Goal: Transaction & Acquisition: Purchase product/service

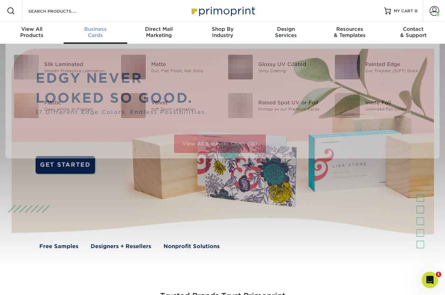
click at [89, 33] on div "Business Cards" at bounding box center [96, 32] width 64 height 12
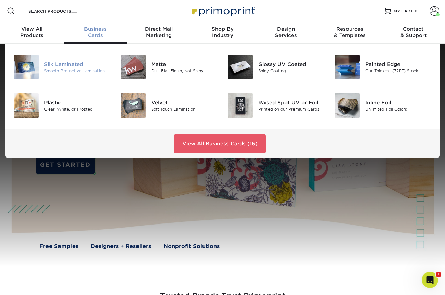
click at [63, 62] on div "Silk Laminated" at bounding box center [77, 65] width 66 height 8
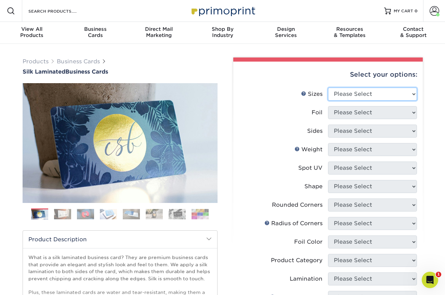
click at [340, 91] on select "Please Select 1.5" x 3.5" - Mini 1.75" x 3.5" - Mini 2" x 2" - Square 2" x 3" -…" at bounding box center [372, 94] width 89 height 13
select select "2.00x2.00"
click at [328, 88] on select "Please Select 1.5" x 3.5" - Mini 1.75" x 3.5" - Mini 2" x 2" - Square 2" x 3" -…" at bounding box center [372, 94] width 89 height 13
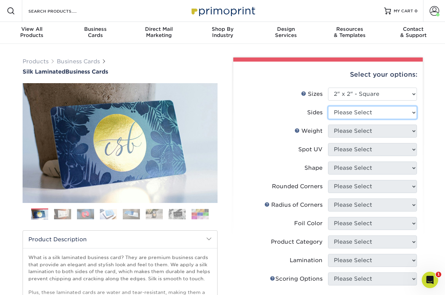
click at [347, 116] on select "Please Select Print Both Sides Print Front Only" at bounding box center [372, 112] width 89 height 13
select select "13abbda7-1d64-4f25-8bb2-c179b224825d"
click at [328, 106] on select "Please Select Print Both Sides Print Front Only" at bounding box center [372, 112] width 89 height 13
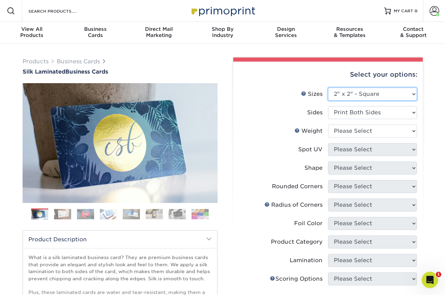
click at [348, 92] on select "Please Select 1.5" x 3.5" - Mini 1.75" x 3.5" - Mini 2" x 2" - Square 2" x 3" -…" at bounding box center [372, 94] width 89 height 13
select select "2.00x3.50"
click at [328, 88] on select "Please Select 1.5" x 3.5" - Mini 1.75" x 3.5" - Mini 2" x 2" - Square 2" x 3" -…" at bounding box center [372, 94] width 89 height 13
select select "-1"
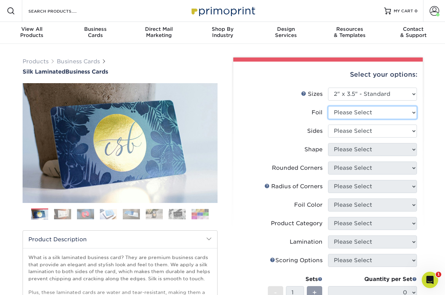
click at [351, 114] on select "Please Select Yes No" at bounding box center [372, 112] width 89 height 13
select select "1"
click at [328, 106] on select "Please Select Yes No" at bounding box center [372, 112] width 89 height 13
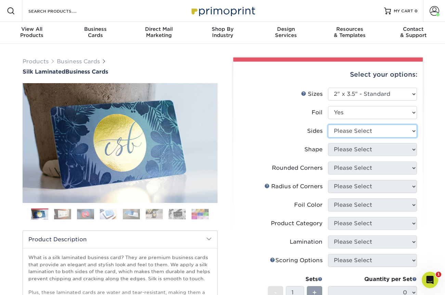
click at [350, 132] on select "Please Select Print Both Sides - Foil Both Sides Print Both Sides - Foil Front …" at bounding box center [372, 131] width 89 height 13
select select "e9e9dfb3-fba1-4d60-972c-fd9ca5904d33"
click at [328, 125] on select "Please Select Print Both Sides - Foil Both Sides Print Both Sides - Foil Front …" at bounding box center [372, 131] width 89 height 13
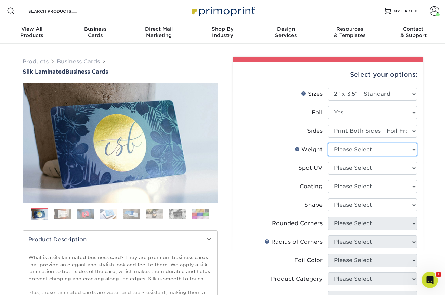
click at [351, 150] on select "Please Select 16PT" at bounding box center [372, 149] width 89 height 13
select select "16PT"
click at [328, 143] on select "Please Select 16PT" at bounding box center [372, 149] width 89 height 13
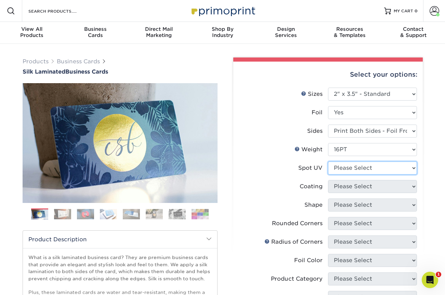
click at [351, 169] on select "Please Select No Spot UV Front and Back (Both Sides) Front Only Back Only" at bounding box center [372, 167] width 89 height 13
select select "3"
click at [328, 161] on select "Please Select No Spot UV Front and Back (Both Sides) Front Only Back Only" at bounding box center [372, 167] width 89 height 13
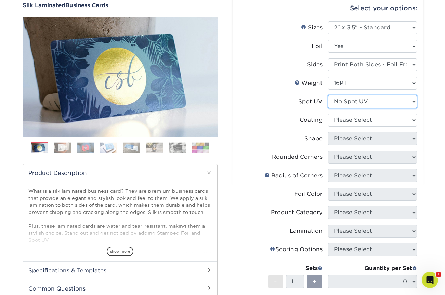
scroll to position [74, 0]
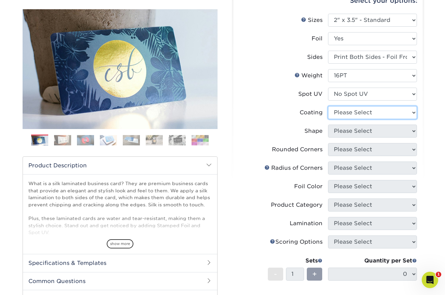
click at [346, 110] on select at bounding box center [372, 112] width 89 height 13
select select "3e7618de-abca-4bda-9f97-8b9129e913d8"
click at [328, 106] on select at bounding box center [372, 112] width 89 height 13
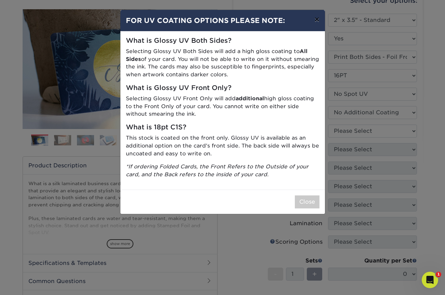
click at [318, 19] on button "×" at bounding box center [317, 19] width 16 height 19
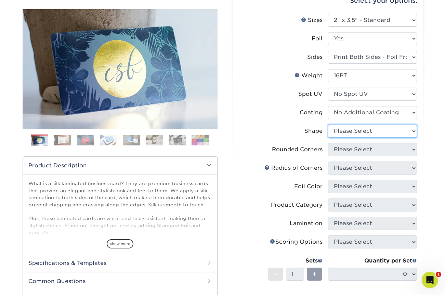
click at [348, 133] on select "Please Select Standard" at bounding box center [372, 131] width 89 height 13
select select "standard"
click at [328, 125] on select "Please Select Standard" at bounding box center [372, 131] width 89 height 13
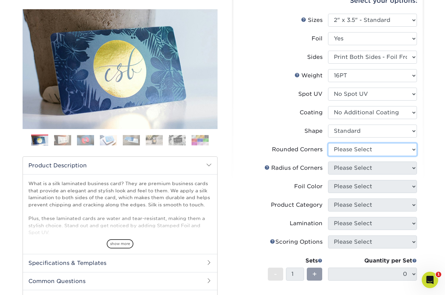
click at [353, 150] on select "Please Select Yes - Round 2 Corners Yes - Round 4 Corners No" at bounding box center [372, 149] width 89 height 13
select select "0"
click at [328, 143] on select "Please Select Yes - Round 2 Corners Yes - Round 4 Corners No" at bounding box center [372, 149] width 89 height 13
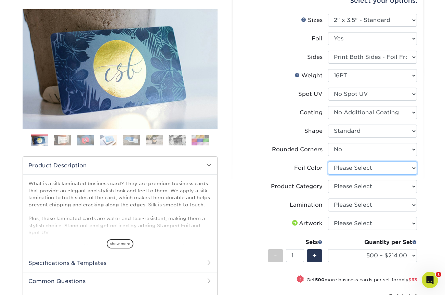
click at [351, 171] on select "Please Select Silver Foil Black Foil Blue Foil Copper Foil Gold Foil Red Foil R…" at bounding box center [372, 167] width 89 height 13
select select "acffa4a5-22f9-4585-ba3f-0adaa54b8c85"
click at [328, 161] on select "Please Select Silver Foil Black Foil Blue Foil Copper Foil Gold Foil Red Foil R…" at bounding box center [372, 167] width 89 height 13
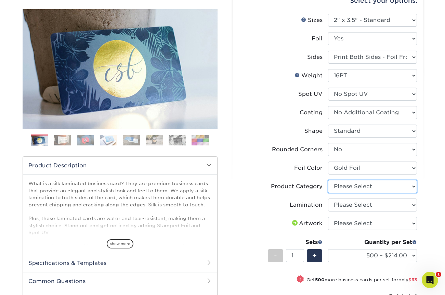
click at [354, 188] on select "Please Select Business Cards" at bounding box center [372, 186] width 89 height 13
select select "3b5148f1-0588-4f88-a218-97bcfdce65c1"
click at [328, 180] on select "Please Select Business Cards" at bounding box center [372, 186] width 89 height 13
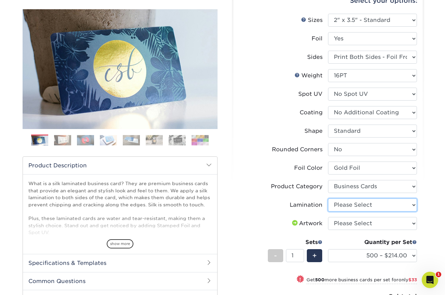
click at [349, 203] on select "Please Select Silk" at bounding box center [372, 204] width 89 height 13
select select "ccacb42f-45f7-42d3-bbd3-7c8421cf37f0"
click at [328, 198] on select "Please Select Silk" at bounding box center [372, 204] width 89 height 13
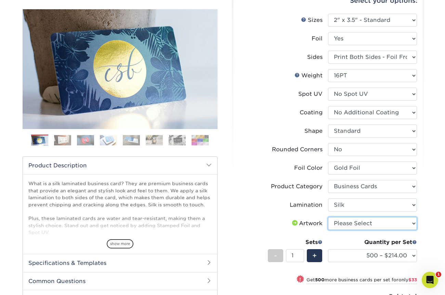
click at [344, 221] on select "Please Select I will upload files I need a design - $100" at bounding box center [372, 223] width 89 height 13
select select "upload"
click at [328, 217] on select "Please Select I will upload files I need a design - $100" at bounding box center [372, 223] width 89 height 13
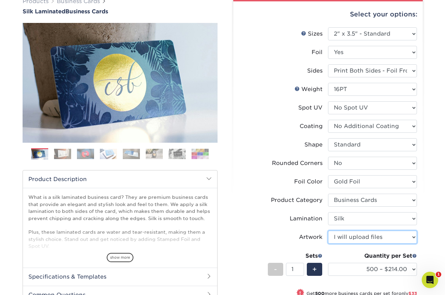
scroll to position [61, 0]
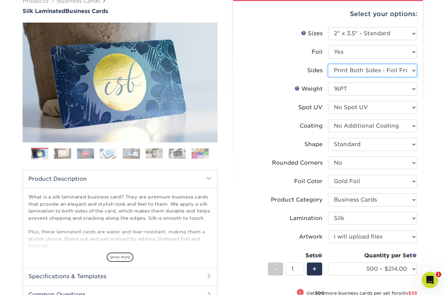
click at [367, 70] on select "Please Select Print Both Sides - Foil Both Sides Print Both Sides - Foil Front …" at bounding box center [372, 70] width 89 height 13
click at [328, 64] on select "Please Select Print Both Sides - Foil Both Sides Print Both Sides - Foil Front …" at bounding box center [372, 70] width 89 height 13
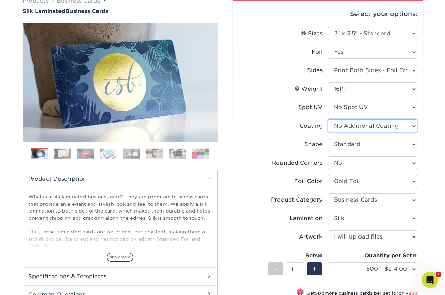
click at [338, 126] on select at bounding box center [372, 125] width 89 height 13
click at [328, 119] on select at bounding box center [372, 125] width 89 height 13
click at [348, 148] on select "Please Select Standard" at bounding box center [372, 144] width 89 height 13
click at [328, 138] on select "Please Select Standard" at bounding box center [372, 144] width 89 height 13
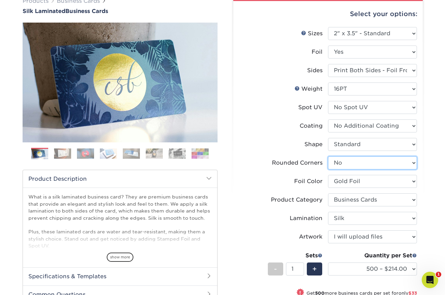
click at [352, 162] on select "Please Select Yes - Round 2 Corners Yes - Round 4 Corners No" at bounding box center [372, 162] width 89 height 13
click at [341, 183] on select "Please Select Silver Foil Black Foil Blue Foil Copper Foil Gold Foil Red Foil R…" at bounding box center [372, 181] width 89 height 13
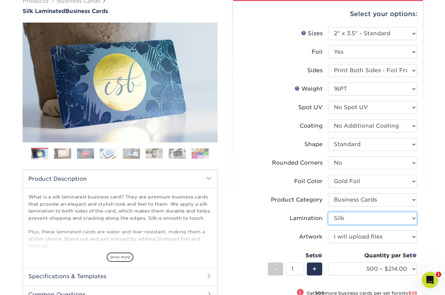
click at [350, 221] on select "Please Select Silk" at bounding box center [372, 218] width 89 height 13
click at [328, 212] on select "Please Select Silk" at bounding box center [372, 218] width 89 height 13
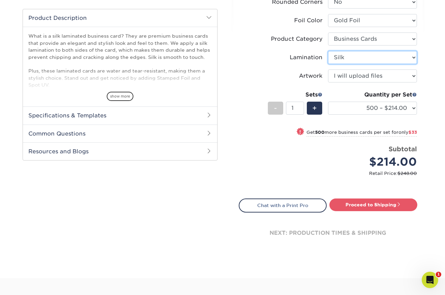
scroll to position [221, 0]
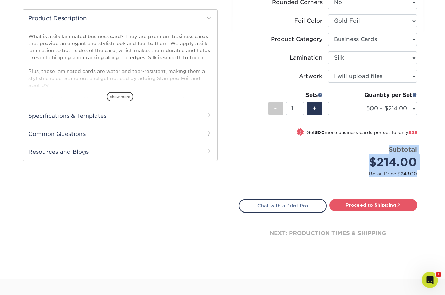
drag, startPoint x: 416, startPoint y: 172, endPoint x: 367, endPoint y: 149, distance: 54.3
click at [367, 150] on li "Price per set $214.00 Subtotal $214.00 Retail Price: $248.00" at bounding box center [328, 165] width 168 height 41
click at [356, 75] on select "Please Select I will upload files I need a design - $100" at bounding box center [372, 76] width 89 height 13
click at [328, 70] on select "Please Select I will upload files I need a design - $100" at bounding box center [372, 76] width 89 height 13
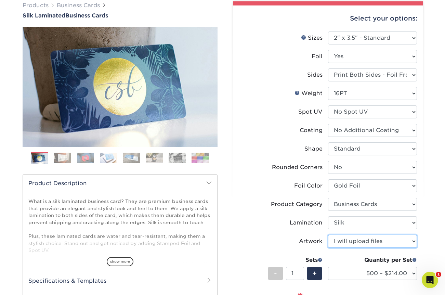
scroll to position [0, 0]
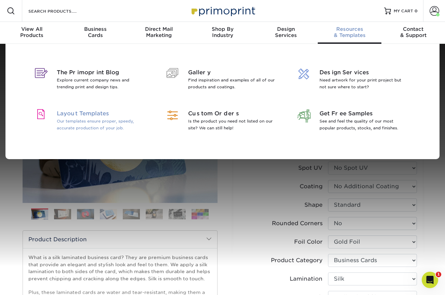
click at [82, 117] on span "Layout Templates" at bounding box center [101, 113] width 89 height 8
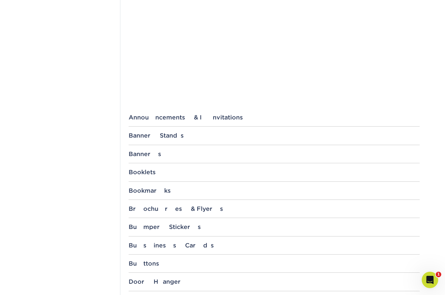
scroll to position [185, 0]
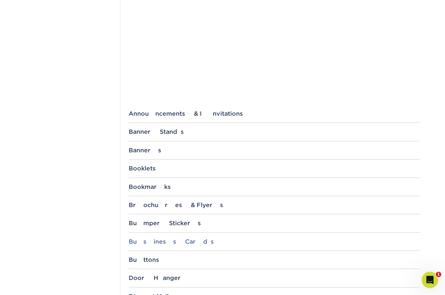
click at [159, 241] on div "Business Cards" at bounding box center [274, 241] width 291 height 7
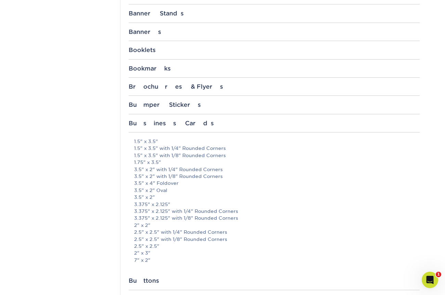
scroll to position [310, 0]
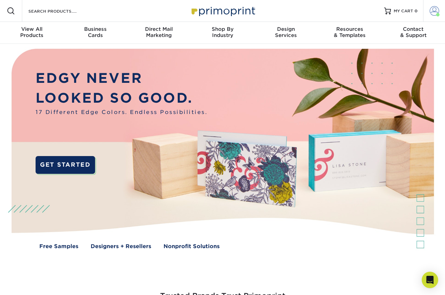
click at [437, 12] on span at bounding box center [435, 11] width 10 height 10
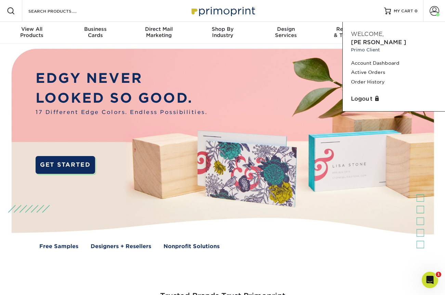
click at [338, 15] on div "Resources Menu Search Products Account Welcome, Danielle Primo Client Account D…" at bounding box center [222, 11] width 445 height 22
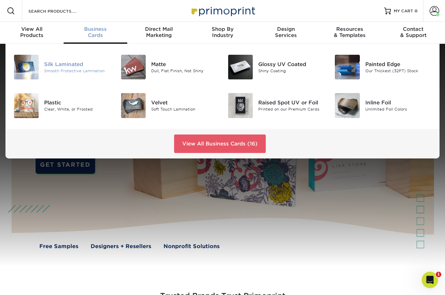
click at [72, 62] on div "Silk Laminated" at bounding box center [77, 65] width 66 height 8
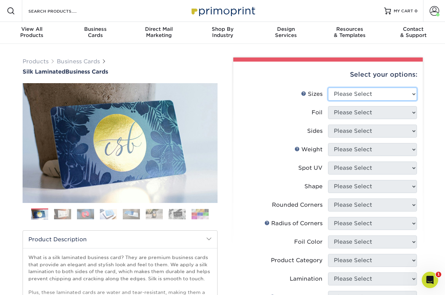
click at [354, 90] on select "Please Select 1.5" x 3.5" - Mini 1.75" x 3.5" - Mini 2" x 2" - Square 2" x 3" -…" at bounding box center [372, 94] width 89 height 13
select select "2.00x3.50"
click at [328, 88] on select "Please Select 1.5" x 3.5" - Mini 1.75" x 3.5" - Mini 2" x 2" - Square 2" x 3" -…" at bounding box center [372, 94] width 89 height 13
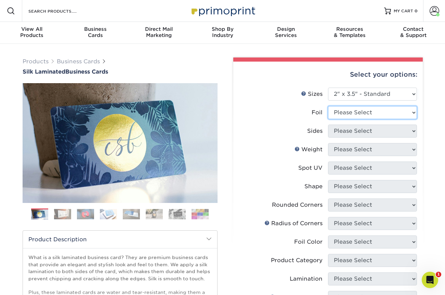
click at [352, 114] on select "Please Select Yes No" at bounding box center [372, 112] width 89 height 13
select select "0"
click at [328, 106] on select "Please Select Yes No" at bounding box center [372, 112] width 89 height 13
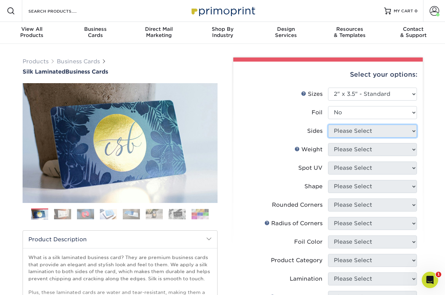
click at [353, 133] on select "Please Select Print Both Sides Print Both Sides - Foil Both Sides Print Both Si…" at bounding box center [372, 131] width 89 height 13
select select "13abbda7-1d64-4f25-8bb2-c179b224825d"
click at [328, 125] on select "Please Select Print Both Sides Print Front Only" at bounding box center [372, 131] width 89 height 13
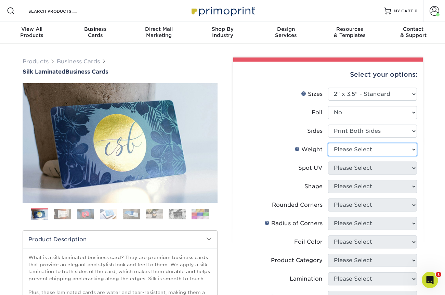
click at [352, 151] on select "Please Select 16PT" at bounding box center [372, 149] width 89 height 13
select select "16PT"
click at [328, 143] on select "Please Select 16PT" at bounding box center [372, 149] width 89 height 13
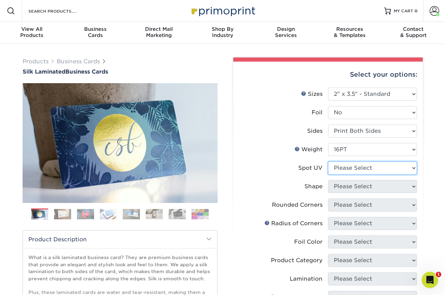
click at [351, 169] on select "Please Select No Spot UV Front and Back (Both Sides) Front Only Back Only" at bounding box center [372, 167] width 89 height 13
select select "3"
click at [328, 161] on select "Please Select No Spot UV Front and Back (Both Sides) Front Only Back Only" at bounding box center [372, 167] width 89 height 13
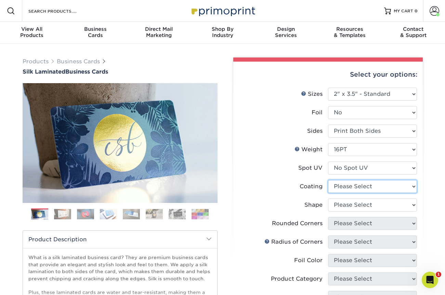
click at [345, 185] on select at bounding box center [372, 186] width 89 height 13
select select "3e7618de-abca-4bda-9f97-8b9129e913d8"
click at [328, 180] on select at bounding box center [372, 186] width 89 height 13
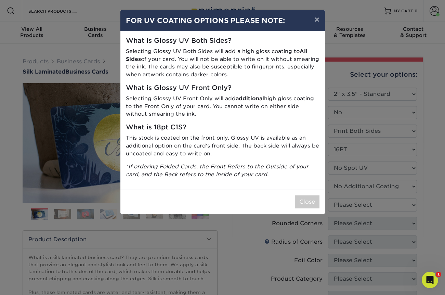
click at [345, 205] on div "× FOR UV COATING OPTIONS PLEASE NOTE: What is Glossy UV Both Sides? Selecting G…" at bounding box center [222, 147] width 445 height 295
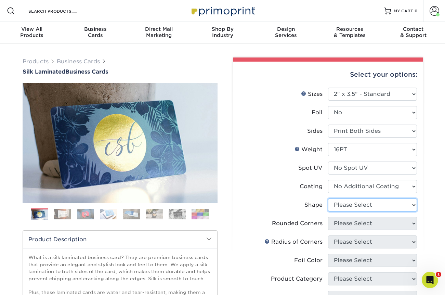
click at [341, 202] on select "Please Select Standard Oval" at bounding box center [372, 204] width 89 height 13
select select "standard"
click at [328, 198] on select "Please Select Standard Oval" at bounding box center [372, 204] width 89 height 13
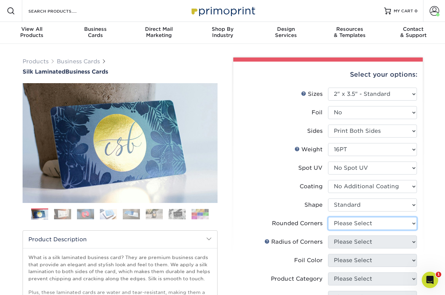
click at [344, 222] on select "Please Select Yes - Round 2 Corners Yes - Round 4 Corners No" at bounding box center [372, 223] width 89 height 13
select select "0"
click at [328, 217] on select "Please Select Yes - Round 2 Corners Yes - Round 4 Corners No" at bounding box center [372, 223] width 89 height 13
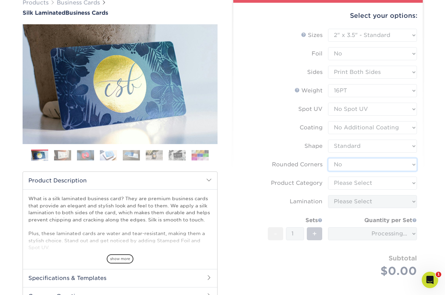
scroll to position [63, 0]
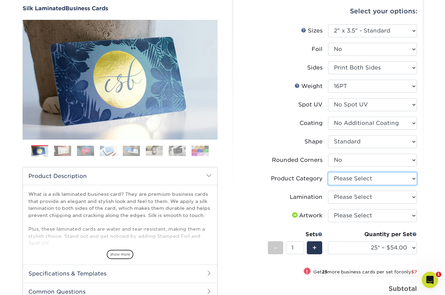
click at [355, 178] on select "Please Select Business Cards" at bounding box center [372, 178] width 89 height 13
select select "3b5148f1-0588-4f88-a218-97bcfdce65c1"
click at [328, 172] on select "Please Select Business Cards" at bounding box center [372, 178] width 89 height 13
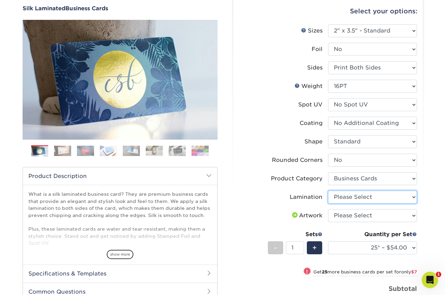
click at [356, 200] on select "Please Select Silk" at bounding box center [372, 197] width 89 height 13
select select "ccacb42f-45f7-42d3-bbd3-7c8421cf37f0"
click at [328, 191] on select "Please Select Silk" at bounding box center [372, 197] width 89 height 13
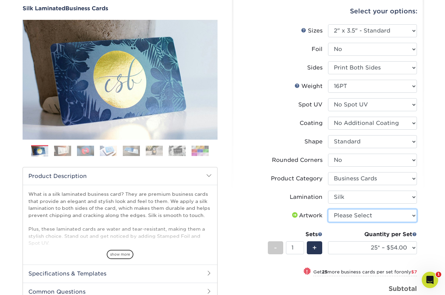
click at [357, 220] on select "Please Select I will upload files I need a design - $100" at bounding box center [372, 215] width 89 height 13
select select "upload"
click at [328, 209] on select "Please Select I will upload files I need a design - $100" at bounding box center [372, 215] width 89 height 13
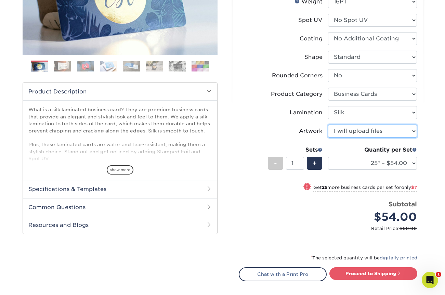
scroll to position [148, 0]
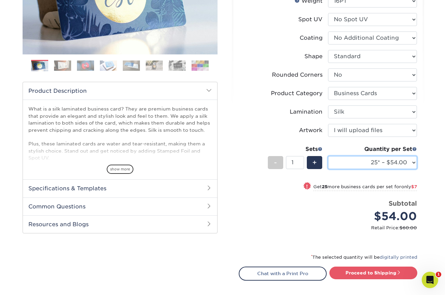
click at [373, 163] on select "25* – $54.00 50* – $61.00 75* – $68.00 100* – $75.00 250* – $82.00 500 – $86.00…" at bounding box center [372, 162] width 89 height 13
click at [328, 156] on select "25* – $54.00 50* – $61.00 75* – $68.00 100* – $75.00 250* – $82.00 500 – $86.00…" at bounding box center [372, 162] width 89 height 13
click at [366, 166] on select "25* – $54.00 50* – $61.00 75* – $68.00 100* – $75.00 250* – $82.00 500 – $86.00…" at bounding box center [372, 162] width 89 height 13
click at [328, 156] on select "25* – $54.00 50* – $61.00 75* – $68.00 100* – $75.00 250* – $82.00 500 – $86.00…" at bounding box center [372, 162] width 89 height 13
click at [353, 166] on select "25* – $54.00 50* – $61.00 75* – $68.00 100* – $75.00 250* – $82.00 500 – $86.00…" at bounding box center [372, 162] width 89 height 13
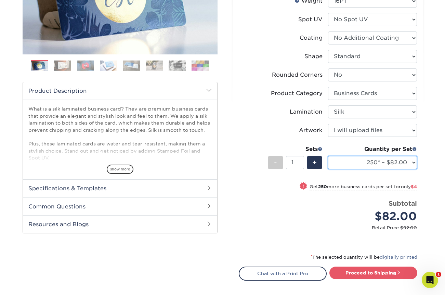
select select "100* – $75.00"
click at [328, 156] on select "25* – $54.00 50* – $61.00 75* – $68.00 100* – $75.00 250* – $82.00 500 – $86.00…" at bounding box center [372, 162] width 89 height 13
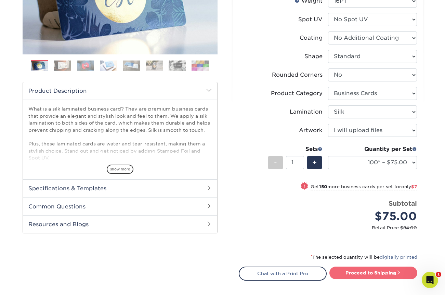
click at [382, 274] on link "Proceed to Shipping" at bounding box center [373, 272] width 88 height 12
type input "Set 1"
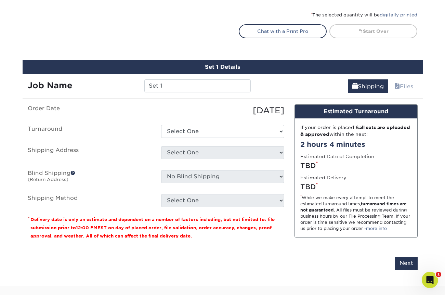
scroll to position [433, 0]
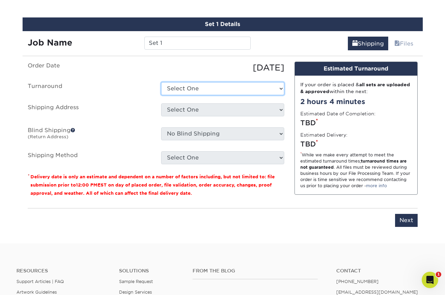
click at [175, 86] on select "Select One 2-4 Business Days 2 Day Next Business Day" at bounding box center [222, 88] width 123 height 13
select select "b2731265-f7ff-4e4f-a3b7-cc16ed4c7916"
click at [161, 82] on select "Select One 2-4 Business Days 2 Day Next Business Day" at bounding box center [222, 88] width 123 height 13
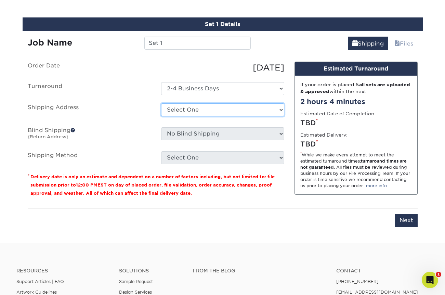
click at [180, 107] on select "Select One + Add New Address" at bounding box center [222, 109] width 123 height 13
select select "newaddress"
click at [161, 103] on select "Select One + Add New Address" at bounding box center [222, 109] width 123 height 13
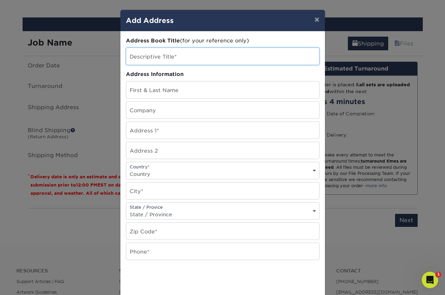
click at [164, 51] on input "text" at bounding box center [222, 56] width 193 height 17
type input "WITH LOVE D"
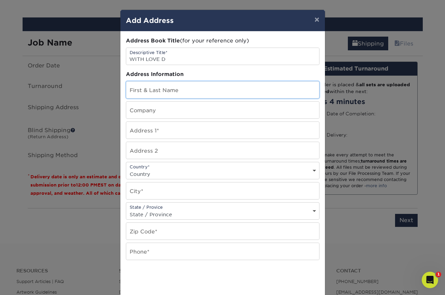
click at [161, 94] on input "text" at bounding box center [222, 89] width 193 height 17
type input "danielle zackman"
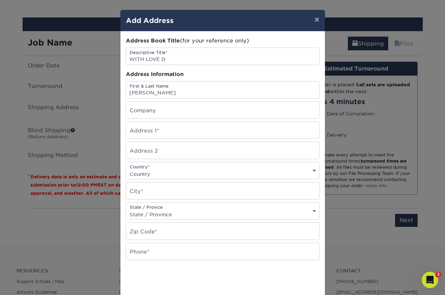
type input "DANIELLE"
type input "114 stonewall cir"
select select "US"
type input "West Harrison"
select select "NY"
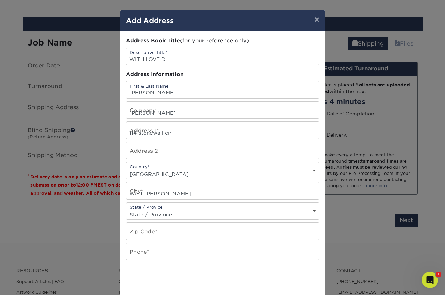
type input "10604"
type input "2012591166"
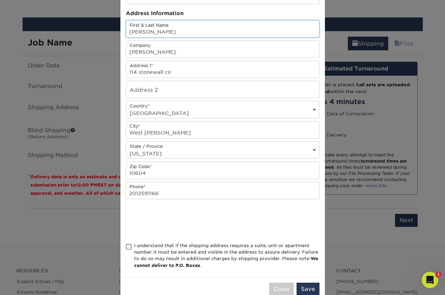
scroll to position [63, 0]
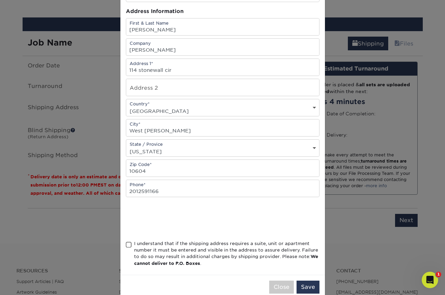
click at [128, 245] on span at bounding box center [129, 244] width 6 height 6
click at [0, 0] on input "I understand that if the shipping address requires a suite, unit or apartment n…" at bounding box center [0, 0] width 0 height 0
click at [314, 284] on button "Save" at bounding box center [308, 286] width 23 height 13
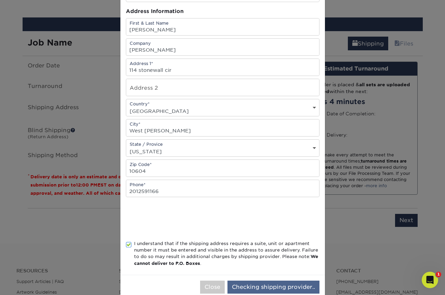
scroll to position [0, 0]
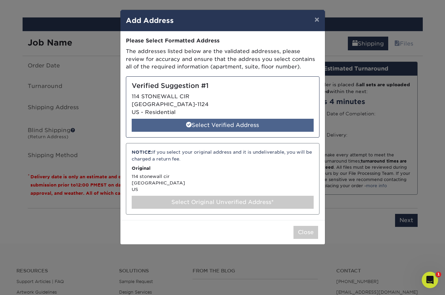
click at [217, 126] on div "Select Verified Address" at bounding box center [223, 125] width 182 height 13
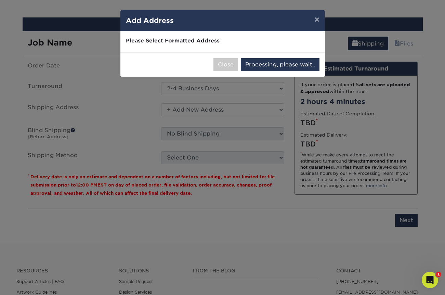
select select "286334"
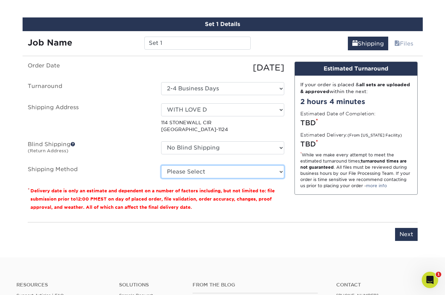
click at [179, 172] on select "Please Select Ground Shipping (+$7.84) 3 Day Shipping Service (+$20.06) 2 Day A…" at bounding box center [222, 171] width 123 height 13
select select "03"
click at [161, 165] on select "Please Select Ground Shipping (+$7.84) 3 Day Shipping Service (+$20.06) 2 Day A…" at bounding box center [222, 171] width 123 height 13
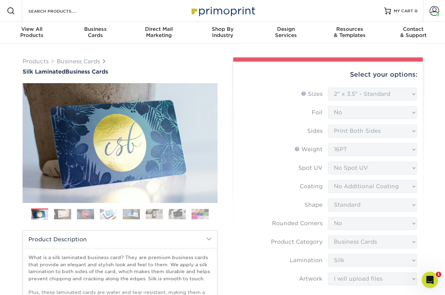
click at [334, 92] on form "Sizes Help Sizes Please Select 1.5" x 3.5" - Mini 1.75" x 3.5" - Mini 2" x 2" -…" at bounding box center [328, 241] width 179 height 306
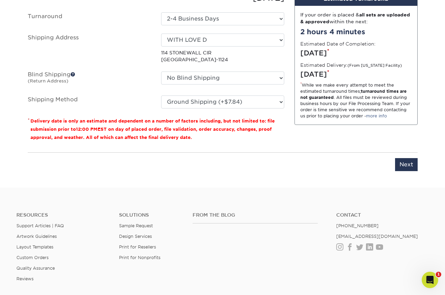
scroll to position [511, 0]
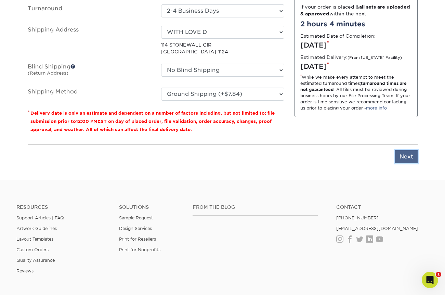
click at [414, 161] on input "Next" at bounding box center [406, 156] width 23 height 13
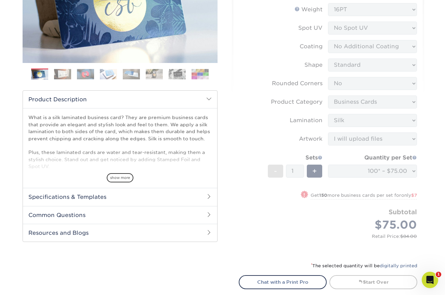
scroll to position [0, 0]
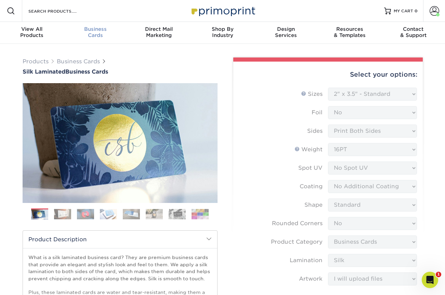
click at [93, 35] on div "Business Cards" at bounding box center [96, 32] width 64 height 12
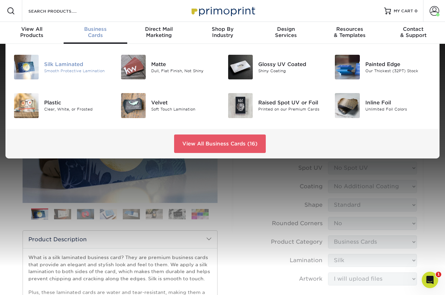
click at [58, 61] on div "Silk Laminated" at bounding box center [77, 65] width 66 height 8
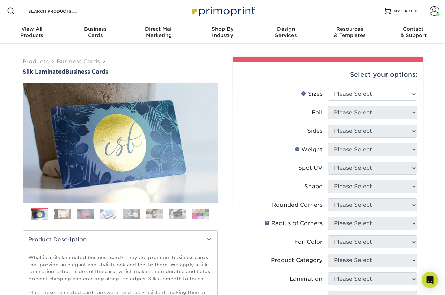
click at [340, 101] on li "Sizes Help Sizes Please Select 1.5" x 3.5" - Mini 1.75" x 3.5" - Mini 2" x 2" -…" at bounding box center [328, 97] width 178 height 18
click at [341, 94] on select "Please Select 1.5" x 3.5" - Mini 1.75" x 3.5" - Mini 2" x 2" - Square 2" x 3" -…" at bounding box center [372, 94] width 89 height 13
select select "2.00x3.50"
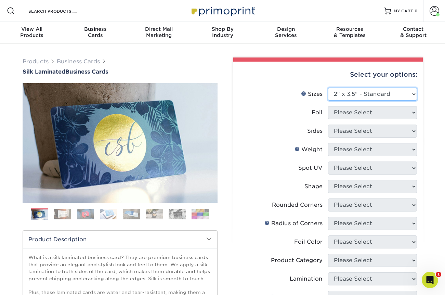
click at [328, 88] on select "Please Select 1.5" x 3.5" - Mini 1.75" x 3.5" - Mini 2" x 2" - Square 2" x 3" -…" at bounding box center [372, 94] width 89 height 13
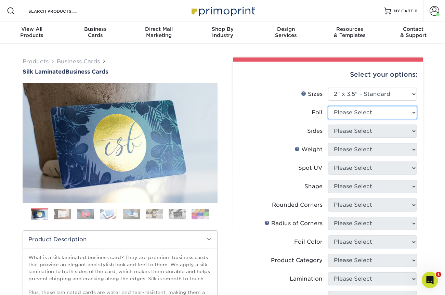
click at [352, 110] on select "Please Select Yes No" at bounding box center [372, 112] width 89 height 13
select select "1"
click at [328, 106] on select "Please Select Yes No" at bounding box center [372, 112] width 89 height 13
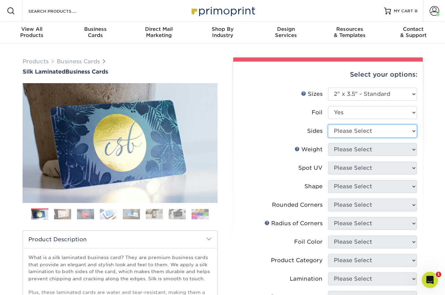
click at [352, 132] on select "Please Select Print Both Sides - Foil Both Sides Print Both Sides - Foil Front …" at bounding box center [372, 131] width 89 height 13
select select "e9e9dfb3-fba1-4d60-972c-fd9ca5904d33"
click at [328, 125] on select "Please Select Print Both Sides - Foil Both Sides Print Both Sides - Foil Front …" at bounding box center [372, 131] width 89 height 13
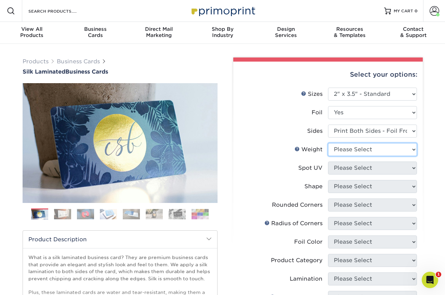
click at [357, 151] on select "Please Select 16PT" at bounding box center [372, 149] width 89 height 13
select select "16PT"
click at [328, 143] on select "Please Select 16PT" at bounding box center [372, 149] width 89 height 13
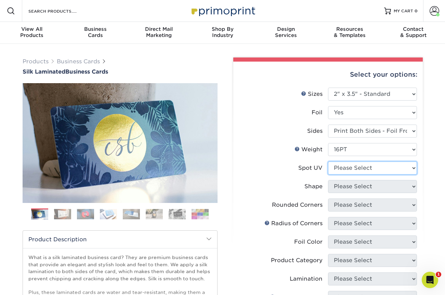
click at [359, 173] on select "Please Select No Spot UV Front and Back (Both Sides) Front Only Back Only" at bounding box center [372, 167] width 89 height 13
select select "3"
click at [328, 161] on select "Please Select No Spot UV Front and Back (Both Sides) Front Only Back Only" at bounding box center [372, 167] width 89 height 13
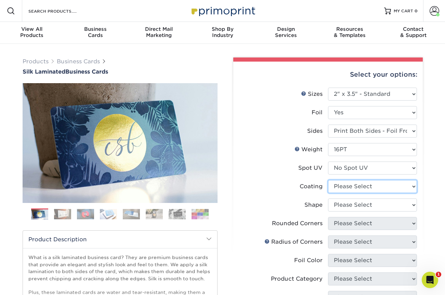
click at [359, 183] on select at bounding box center [372, 186] width 89 height 13
select select "3e7618de-abca-4bda-9f97-8b9129e913d8"
click at [328, 180] on select at bounding box center [372, 186] width 89 height 13
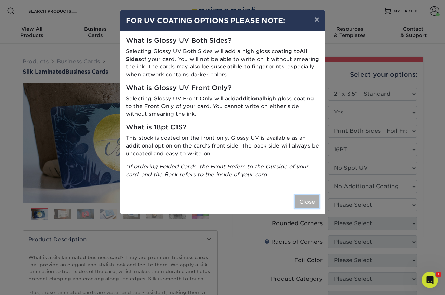
click at [306, 201] on button "Close" at bounding box center [307, 201] width 25 height 13
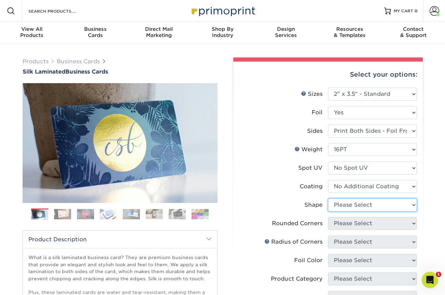
click at [348, 200] on select "Please Select Standard" at bounding box center [372, 204] width 89 height 13
select select "standard"
click at [328, 198] on select "Please Select Standard" at bounding box center [372, 204] width 89 height 13
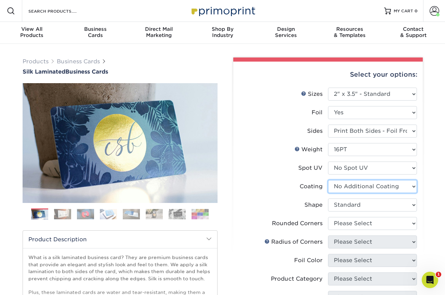
click at [348, 188] on select at bounding box center [372, 186] width 89 height 13
click at [328, 180] on select at bounding box center [372, 186] width 89 height 13
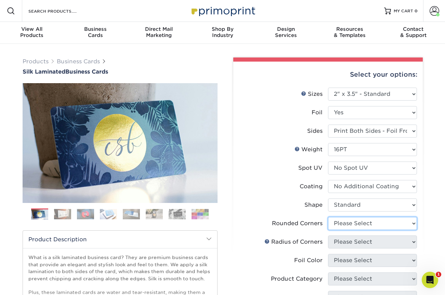
click at [355, 223] on select "Please Select Yes - Round 2 Corners Yes - Round 4 Corners No" at bounding box center [372, 223] width 89 height 13
select select "0"
click at [328, 217] on select "Please Select Yes - Round 2 Corners Yes - Round 4 Corners No" at bounding box center [372, 223] width 89 height 13
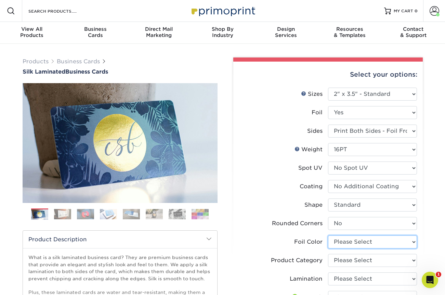
click at [349, 244] on select "Please Select Silver Foil Black Foil Blue Foil Copper Foil Gold Foil Red Foil R…" at bounding box center [372, 241] width 89 height 13
select select "acffa4a5-22f9-4585-ba3f-0adaa54b8c85"
click at [328, 235] on select "Please Select Silver Foil Black Foil Blue Foil Copper Foil Gold Foil Red Foil R…" at bounding box center [372, 241] width 89 height 13
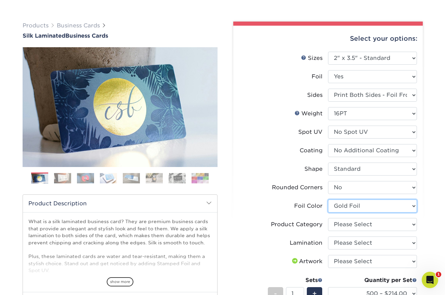
scroll to position [47, 0]
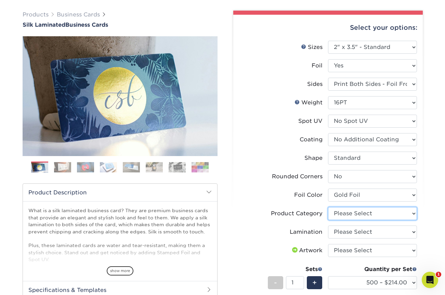
click at [344, 208] on select "Please Select Business Cards" at bounding box center [372, 213] width 89 height 13
select select "3b5148f1-0588-4f88-a218-97bcfdce65c1"
click at [328, 207] on select "Please Select Business Cards" at bounding box center [372, 213] width 89 height 13
click at [355, 236] on select "Please Select Silk" at bounding box center [372, 231] width 89 height 13
select select "ccacb42f-45f7-42d3-bbd3-7c8421cf37f0"
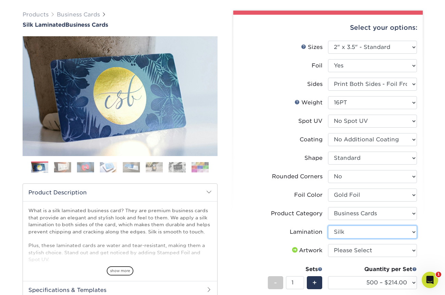
click at [328, 225] on select "Please Select Silk" at bounding box center [372, 231] width 89 height 13
click at [354, 251] on select "Please Select I will upload files I need a design - $100" at bounding box center [372, 250] width 89 height 13
select select "upload"
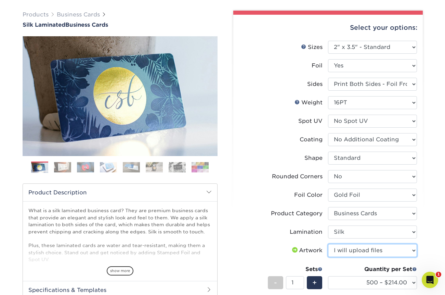
click at [328, 244] on select "Please Select I will upload files I need a design - $100" at bounding box center [372, 250] width 89 height 13
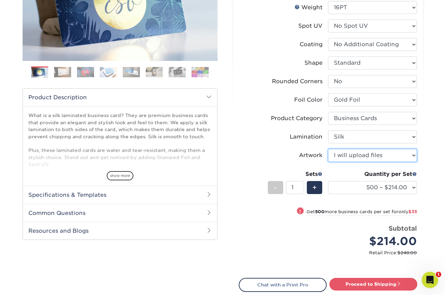
scroll to position [151, 0]
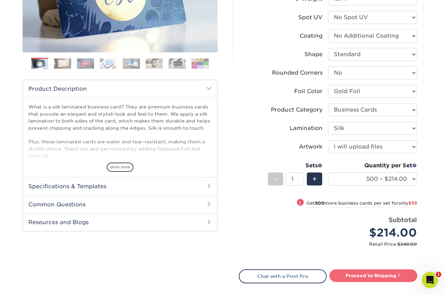
click at [374, 281] on link "Proceed to Shipping" at bounding box center [373, 275] width 88 height 12
type input "Set 1"
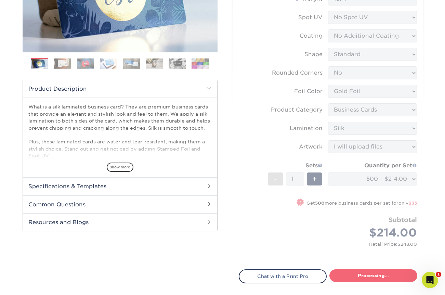
select select "f67cd561-658c-43c4-a0fa-33a72eb27a32"
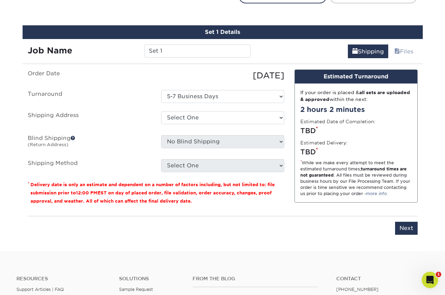
scroll to position [438, 0]
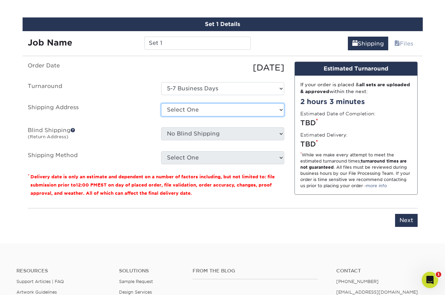
click at [193, 111] on select "Select One WITH LOVE D + Add New Address" at bounding box center [222, 109] width 123 height 13
click at [161, 103] on select "Select One WITH LOVE D + Add New Address" at bounding box center [222, 109] width 123 height 13
click at [189, 109] on select "Select One WITH LOVE D + Add New Address" at bounding box center [222, 109] width 123 height 13
select select "286334"
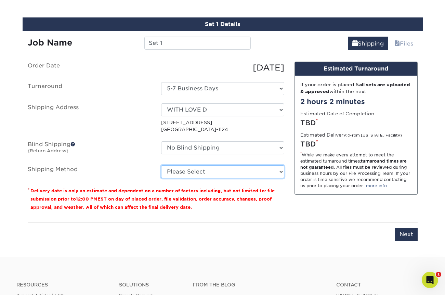
click at [208, 171] on select "Please Select Ground Shipping (+$8.96) 3 Day Shipping Service (+$20.22) 2 Day A…" at bounding box center [222, 171] width 123 height 13
click at [205, 167] on select "Please Select Ground Shipping (+$8.96) 3 Day Shipping Service (+$20.22) 2 Day A…" at bounding box center [222, 171] width 123 height 13
select select "03"
click at [161, 165] on select "Please Select Ground Shipping (+$8.96) 3 Day Shipping Service (+$20.22) 2 Day A…" at bounding box center [222, 171] width 123 height 13
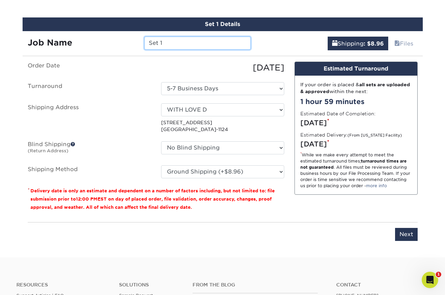
click at [164, 44] on input "Set 1" at bounding box center [197, 43] width 106 height 13
click at [230, 45] on input "Set 1" at bounding box center [197, 43] width 106 height 13
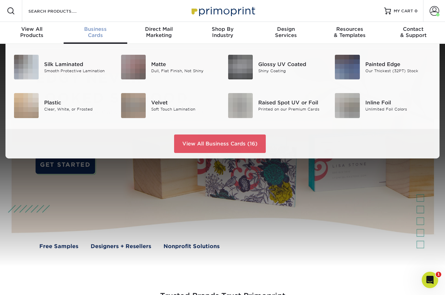
click at [93, 35] on div "Business Cards" at bounding box center [96, 32] width 64 height 12
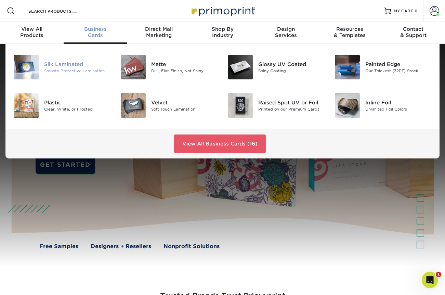
click at [57, 64] on div "Silk Laminated" at bounding box center [77, 65] width 66 height 8
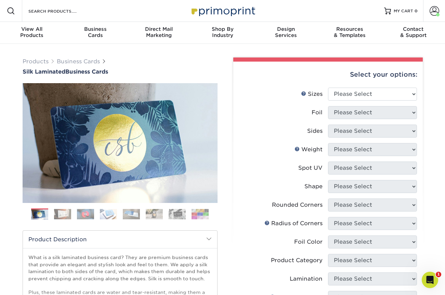
click at [366, 103] on li "Sizes Help Sizes Please Select 1.5" x 3.5" - Mini 1.75" x 3.5" - Mini 2" x 2" -…" at bounding box center [328, 97] width 178 height 18
click at [366, 99] on select "Please Select 1.5" x 3.5" - Mini 1.75" x 3.5" - Mini 2" x 2" - Square 2" x 3" -…" at bounding box center [372, 94] width 89 height 13
select select "2.00x3.50"
click at [328, 88] on select "Please Select 1.5" x 3.5" - Mini 1.75" x 3.5" - Mini 2" x 2" - Square 2" x 3" -…" at bounding box center [372, 94] width 89 height 13
click at [339, 110] on select "Please Select Yes No" at bounding box center [372, 112] width 89 height 13
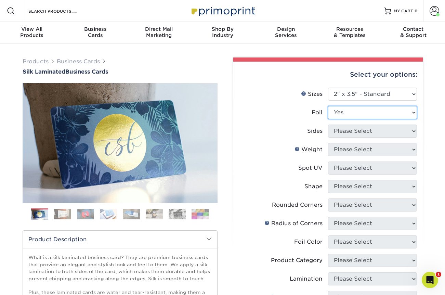
click at [328, 106] on select "Please Select Yes No" at bounding box center [372, 112] width 89 height 13
click at [340, 110] on select "Please Select Yes No" at bounding box center [372, 112] width 89 height 13
select select "0"
click at [328, 106] on select "Please Select Yes No" at bounding box center [372, 112] width 89 height 13
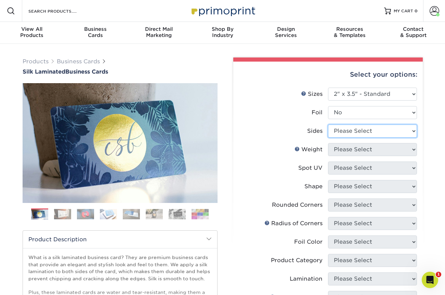
click at [344, 133] on select "Please Select Print Both Sides - Foil Both Sides Print Both Sides - Foil Front …" at bounding box center [372, 131] width 89 height 13
select select "13abbda7-1d64-4f25-8bb2-c179b224825d"
click at [328, 125] on select "Please Select Print Both Sides Print Front Only" at bounding box center [372, 131] width 89 height 13
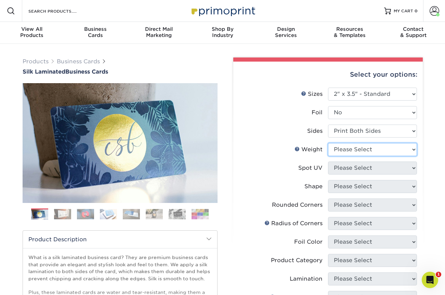
click at [341, 151] on select "Please Select 16PT" at bounding box center [372, 149] width 89 height 13
select select "16PT"
click at [328, 143] on select "Please Select 16PT" at bounding box center [372, 149] width 89 height 13
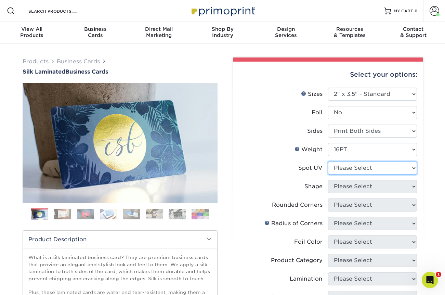
click at [343, 169] on select "Please Select No Spot UV Front and Back (Both Sides) Front Only Back Only" at bounding box center [372, 167] width 89 height 13
select select "3"
click at [328, 161] on select "Please Select No Spot UV Front and Back (Both Sides) Front Only Back Only" at bounding box center [372, 167] width 89 height 13
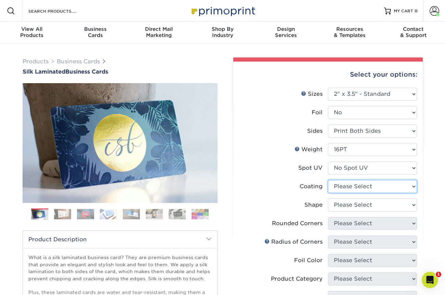
click at [343, 189] on select at bounding box center [372, 186] width 89 height 13
select select "3e7618de-abca-4bda-9f97-8b9129e913d8"
click at [328, 180] on select at bounding box center [372, 186] width 89 height 13
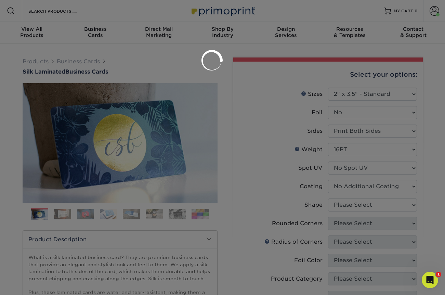
click at [343, 205] on div at bounding box center [222, 147] width 445 height 295
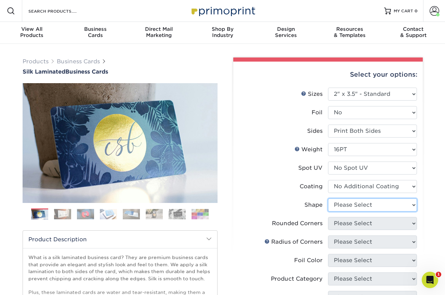
click at [343, 205] on select "Please Select Standard Oval" at bounding box center [372, 204] width 89 height 13
select select "standard"
click at [328, 198] on select "Please Select Standard Oval" at bounding box center [372, 204] width 89 height 13
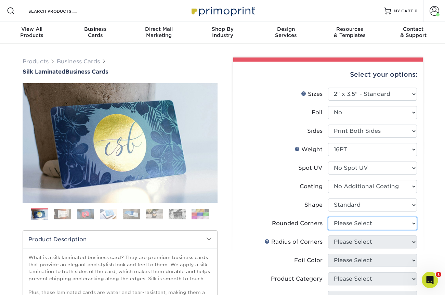
click at [344, 224] on select "Please Select Yes - Round 2 Corners Yes - Round 4 Corners No" at bounding box center [372, 223] width 89 height 13
select select "7672df9e-0e0a-464d-8e1f-920c575e4da3"
click at [328, 217] on select "Please Select Yes - Round 2 Corners Yes - Round 4 Corners No" at bounding box center [372, 223] width 89 height 13
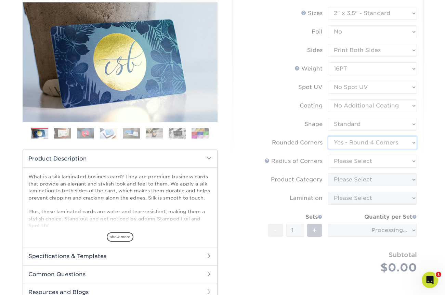
scroll to position [82, 0]
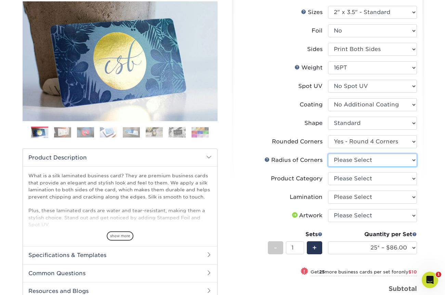
click at [358, 157] on select "Please Select Rounded 1/8" Rounded 1/4"" at bounding box center [372, 160] width 89 height 13
select select "589680c7-ee9a-431b-9d12-d7aeb1386a97"
click at [328, 154] on select "Please Select Rounded 1/8" Rounded 1/4"" at bounding box center [372, 160] width 89 height 13
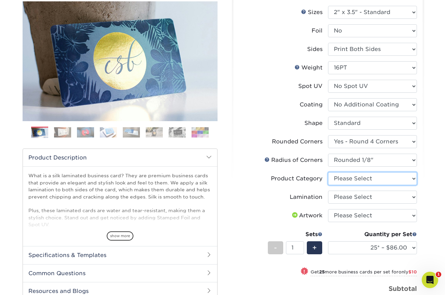
click at [362, 180] on select "Please Select Business Cards" at bounding box center [372, 178] width 89 height 13
select select "3b5148f1-0588-4f88-a218-97bcfdce65c1"
click at [328, 172] on select "Please Select Business Cards" at bounding box center [372, 178] width 89 height 13
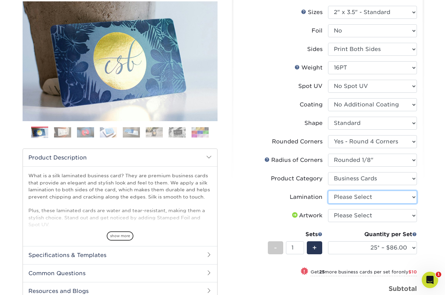
click at [362, 199] on select "Please Select Silk" at bounding box center [372, 197] width 89 height 13
select select "ccacb42f-45f7-42d3-bbd3-7c8421cf37f0"
click at [328, 191] on select "Please Select Silk" at bounding box center [372, 197] width 89 height 13
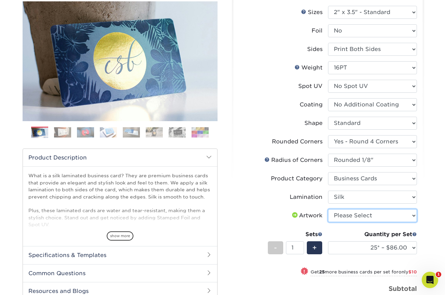
click at [363, 215] on select "Please Select I will upload files I need a design - $100" at bounding box center [372, 215] width 89 height 13
select select "upload"
click at [328, 209] on select "Please Select I will upload files I need a design - $100" at bounding box center [372, 215] width 89 height 13
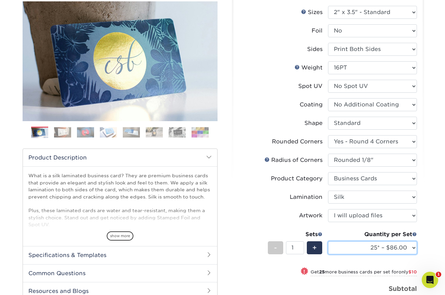
click at [369, 244] on select "25* – $86.00 50* – $96.00 75* – $107.00 100* – $114.00 250* – $121.00 500 – $12…" at bounding box center [372, 247] width 89 height 13
select select "100* – $114.00"
click at [328, 241] on select "25* – $86.00 50* – $96.00 75* – $107.00 100* – $114.00 250* – $121.00 500 – $12…" at bounding box center [372, 247] width 89 height 13
